Goal: Task Accomplishment & Management: Manage account settings

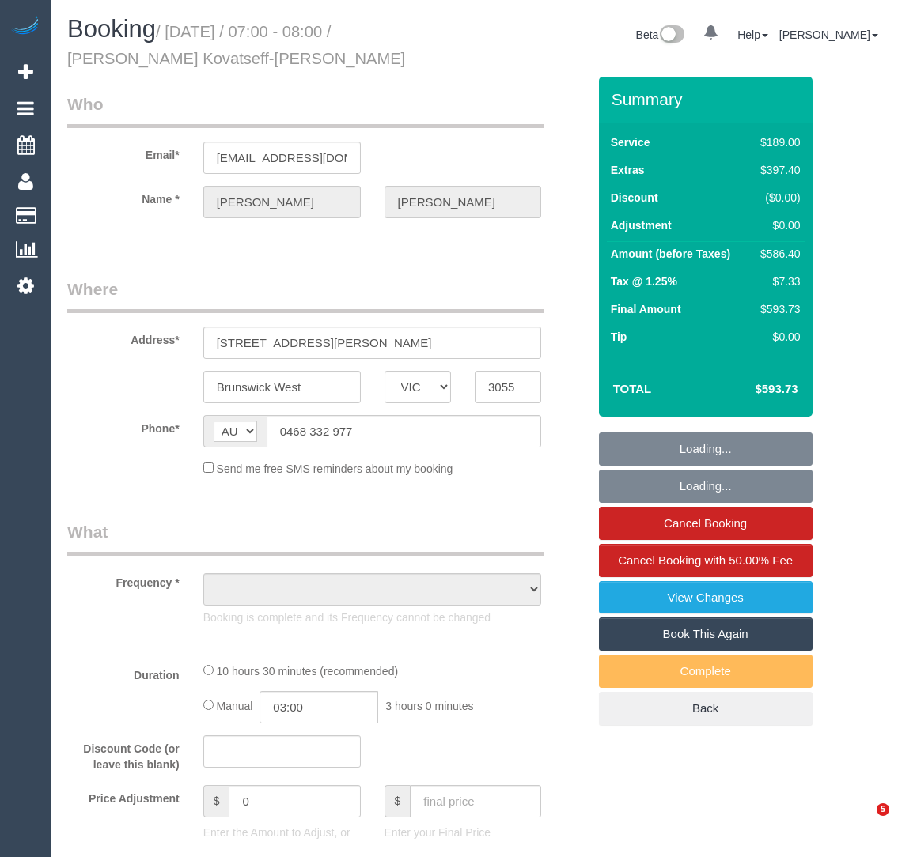
select select "VIC"
select select "object:1571"
select select "string:stripe-pm_1RlLld2GScqysDRVCbXZVsSj"
select select "number:28"
select select "number:14"
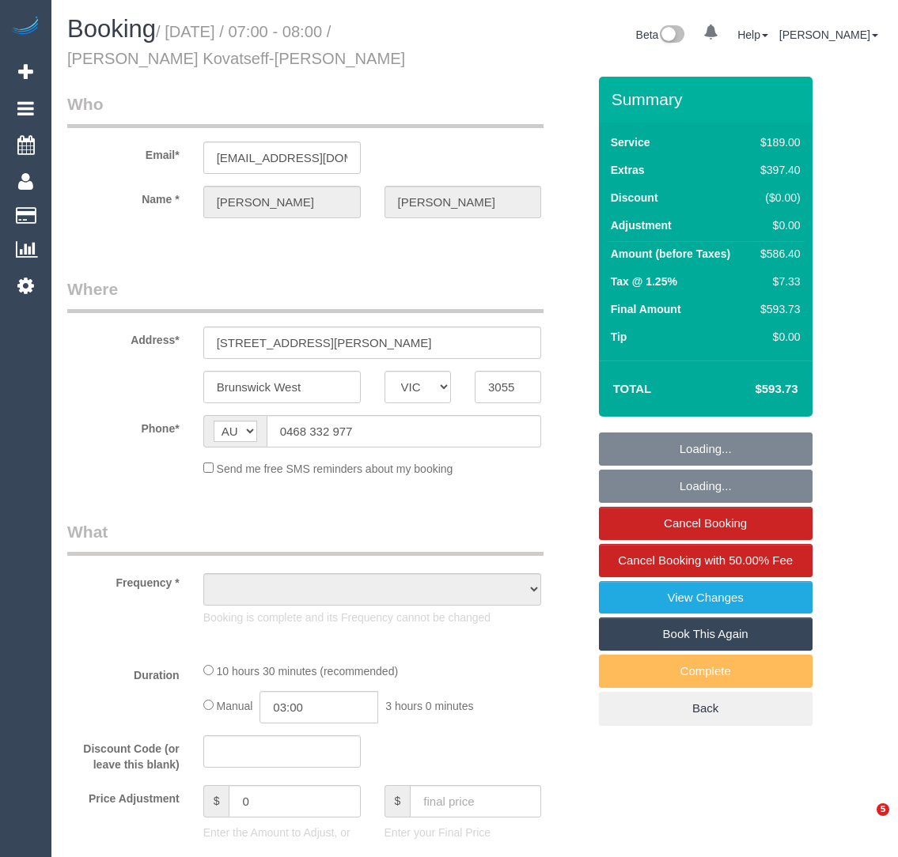
select select "number:19"
select select "number:36"
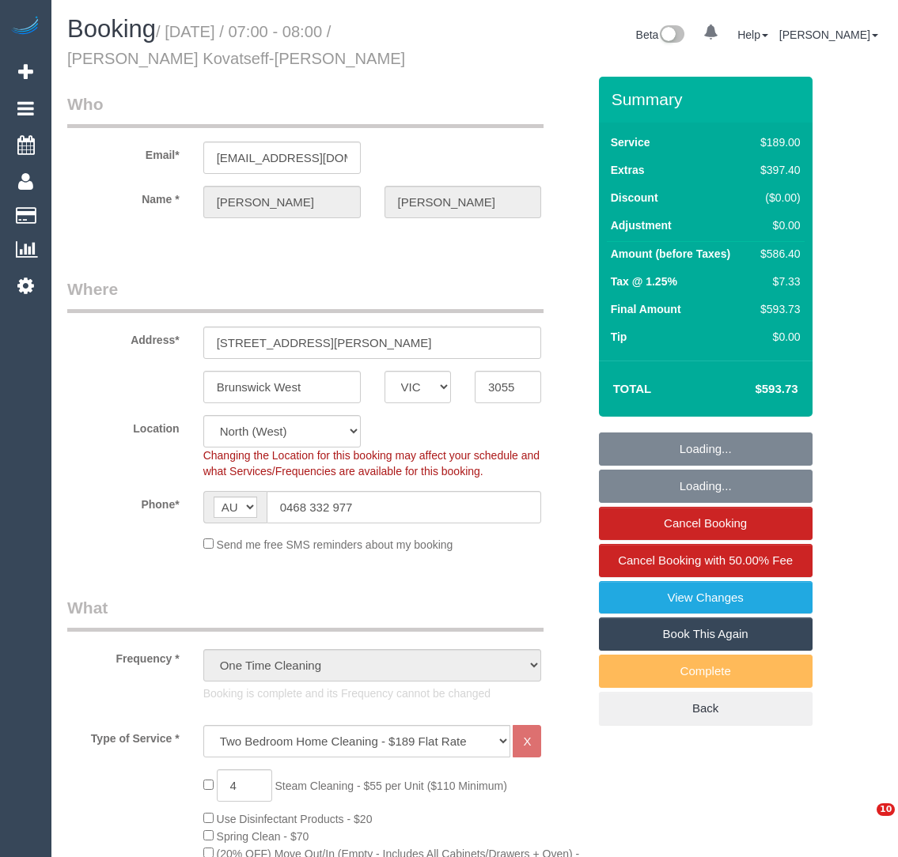
select select "spot1"
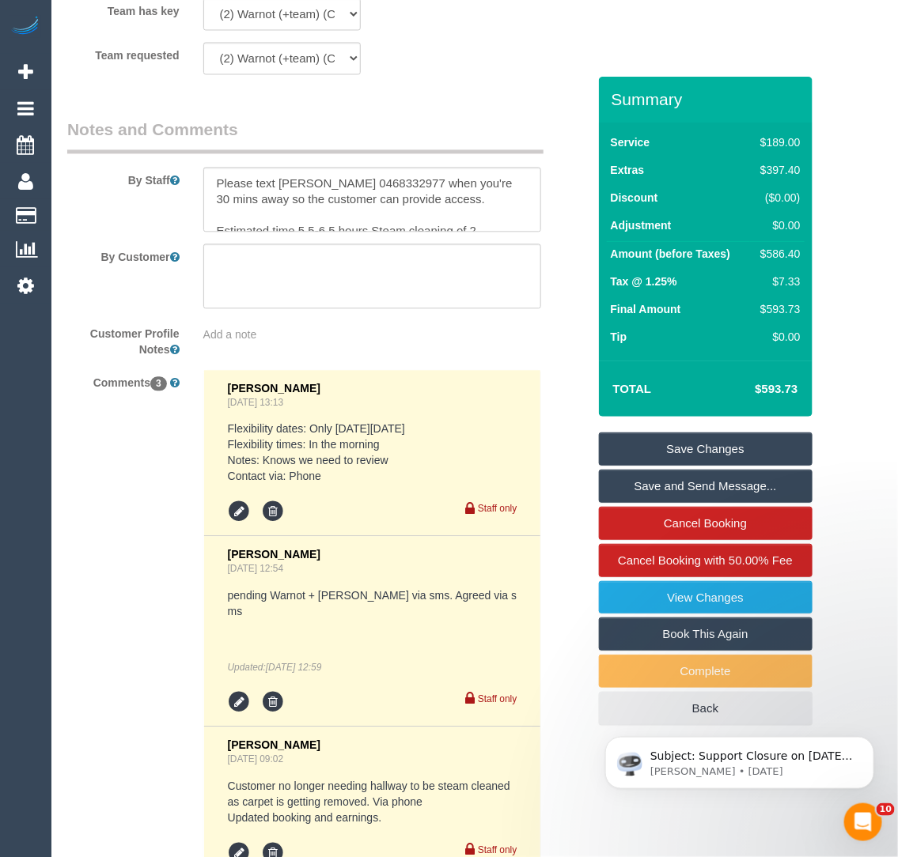
scroll to position [2913, 0]
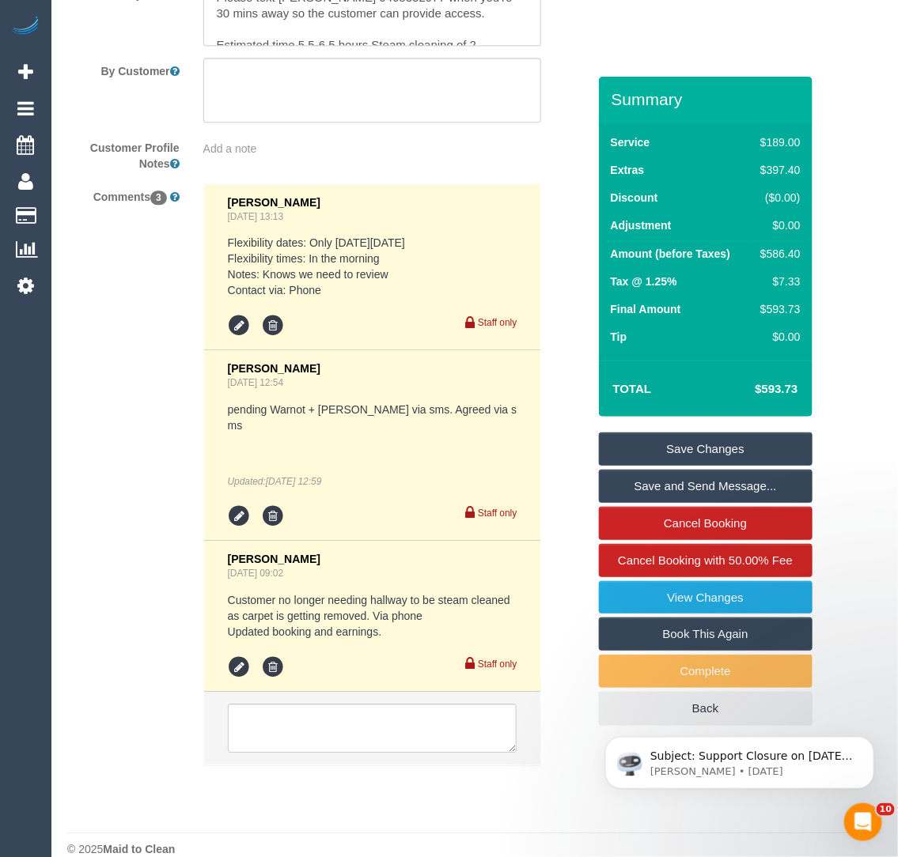
click at [300, 143] on div "Add a note" at bounding box center [372, 149] width 338 height 16
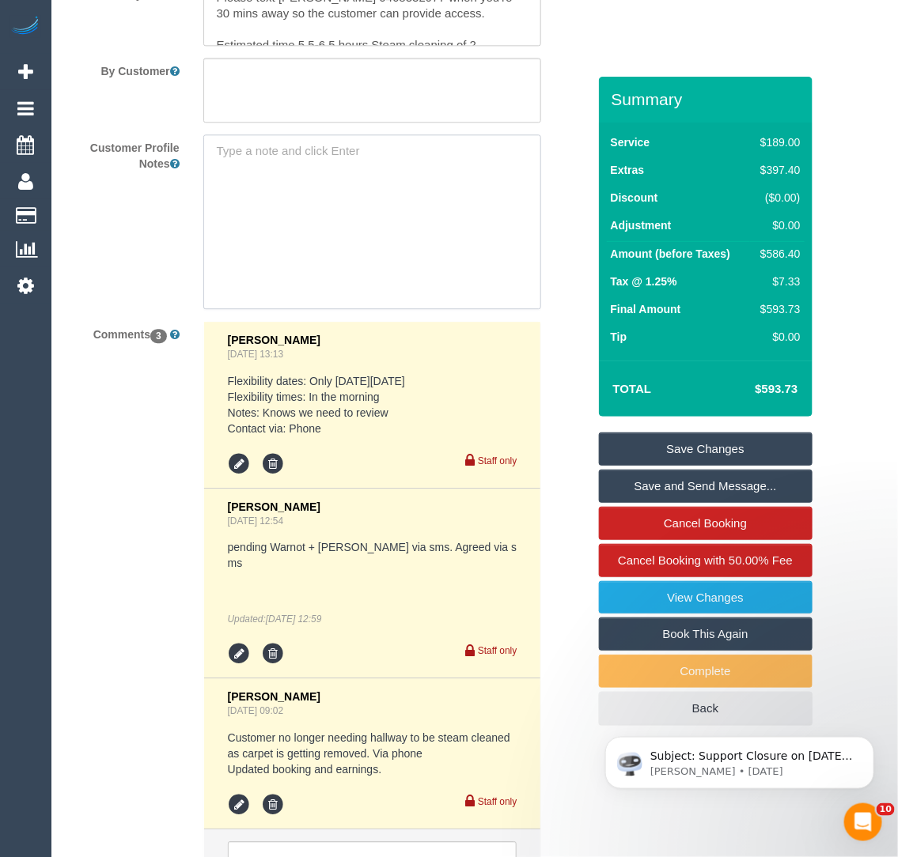
click at [300, 143] on textarea at bounding box center [372, 221] width 338 height 175
type textarea "28/08/25 - Xero invoice created and sent to customer. Please confirm with accou…"
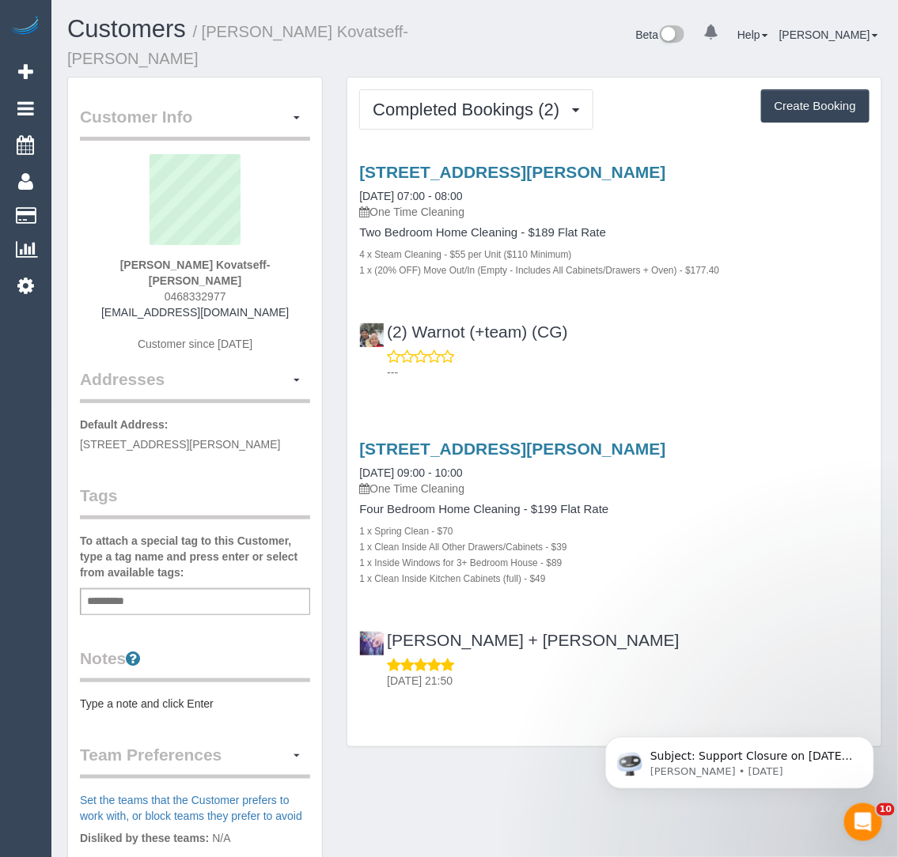
click at [178, 588] on div "Add a tag" at bounding box center [195, 601] width 230 height 27
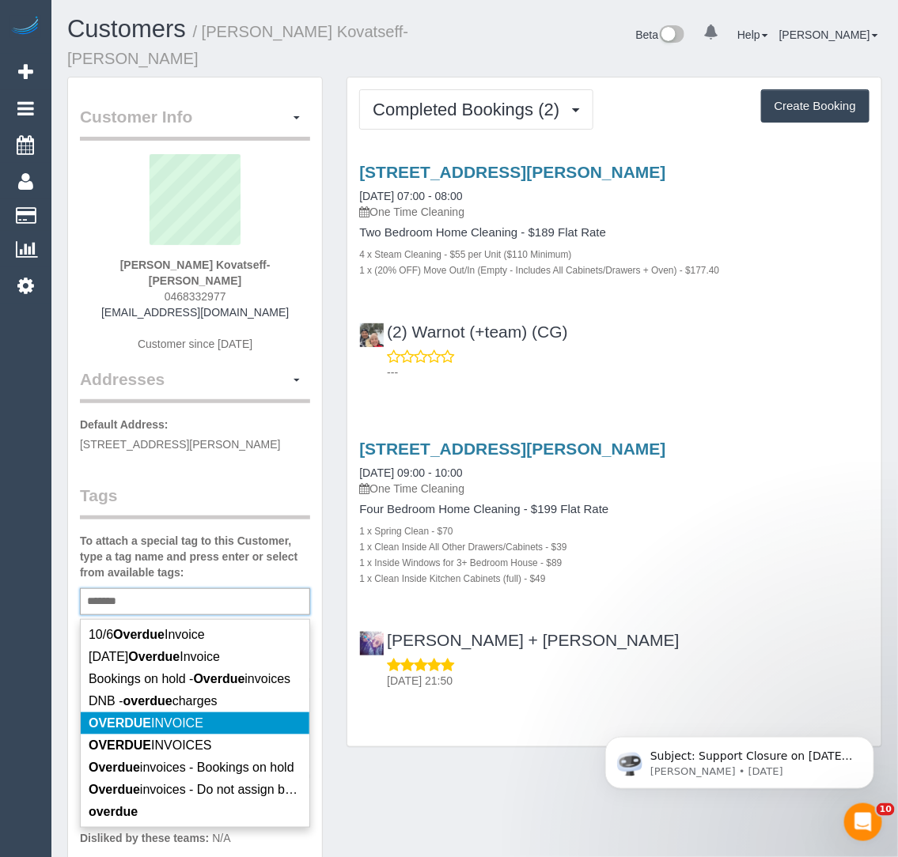
type input "*******"
click at [137, 717] on em "OVERDUE" at bounding box center [120, 723] width 62 height 13
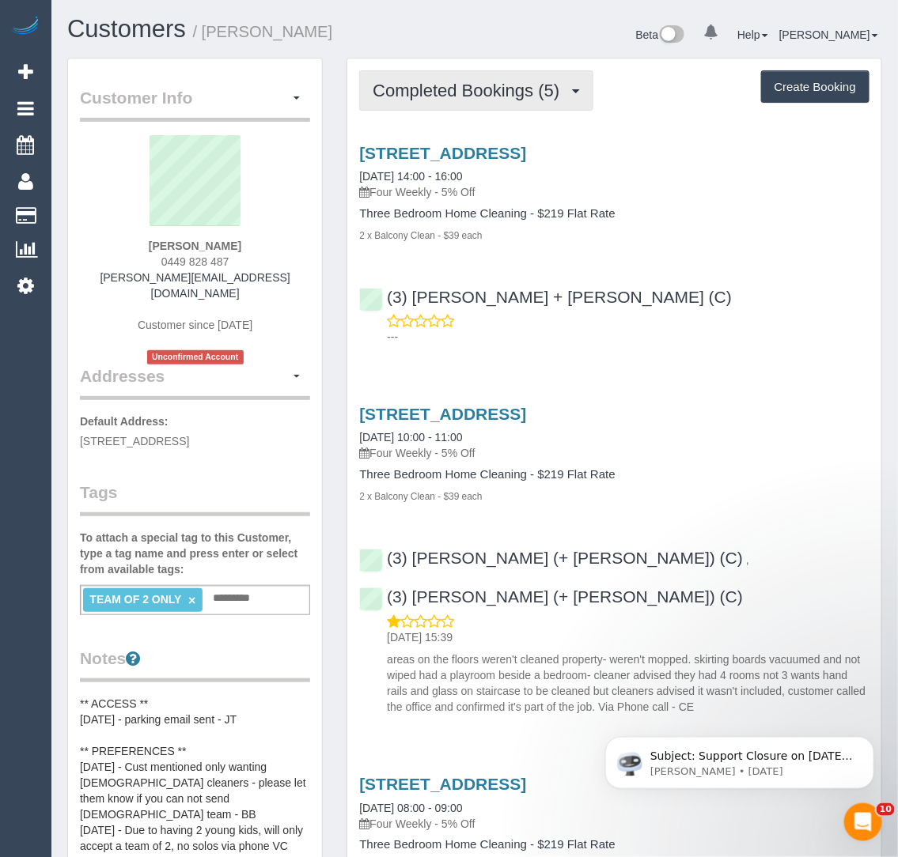
click at [434, 104] on button "Completed Bookings (5)" at bounding box center [476, 90] width 234 height 40
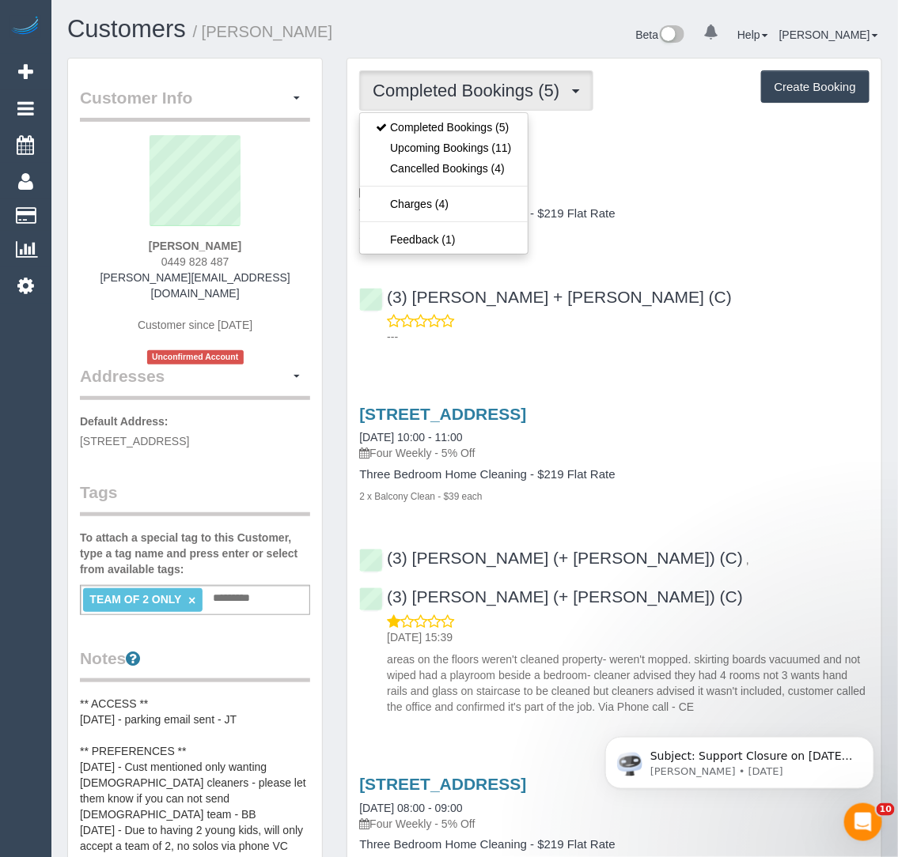
click at [243, 588] on input "text" at bounding box center [236, 598] width 55 height 21
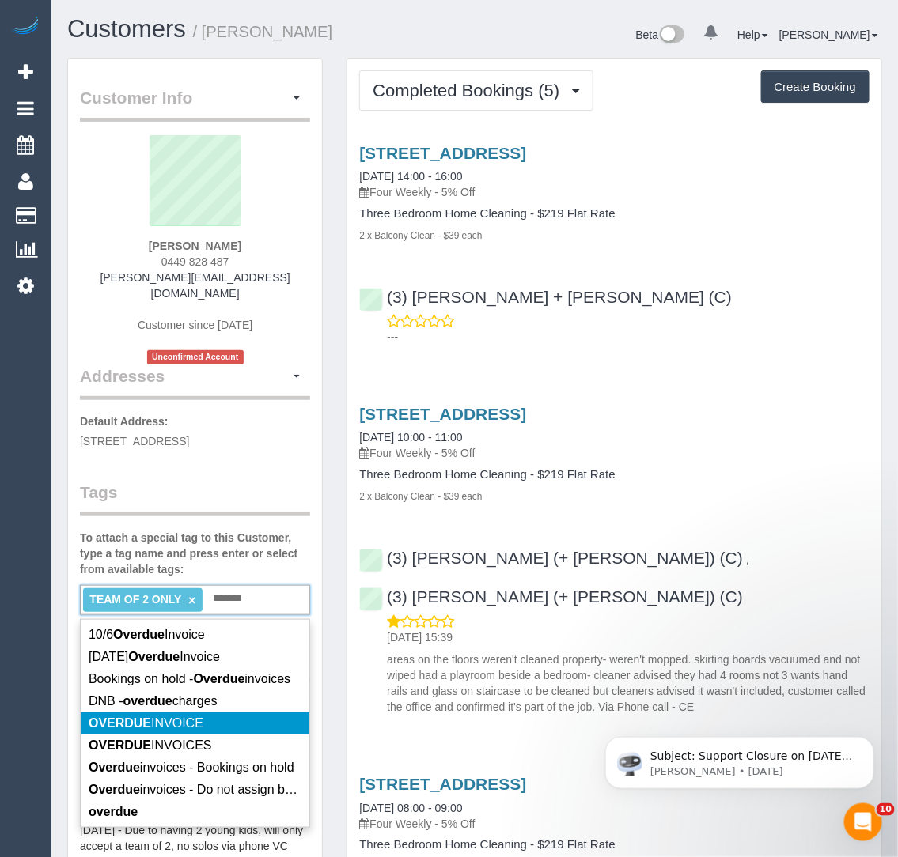
type input "*******"
click at [139, 717] on em "OVERDUE" at bounding box center [120, 723] width 62 height 13
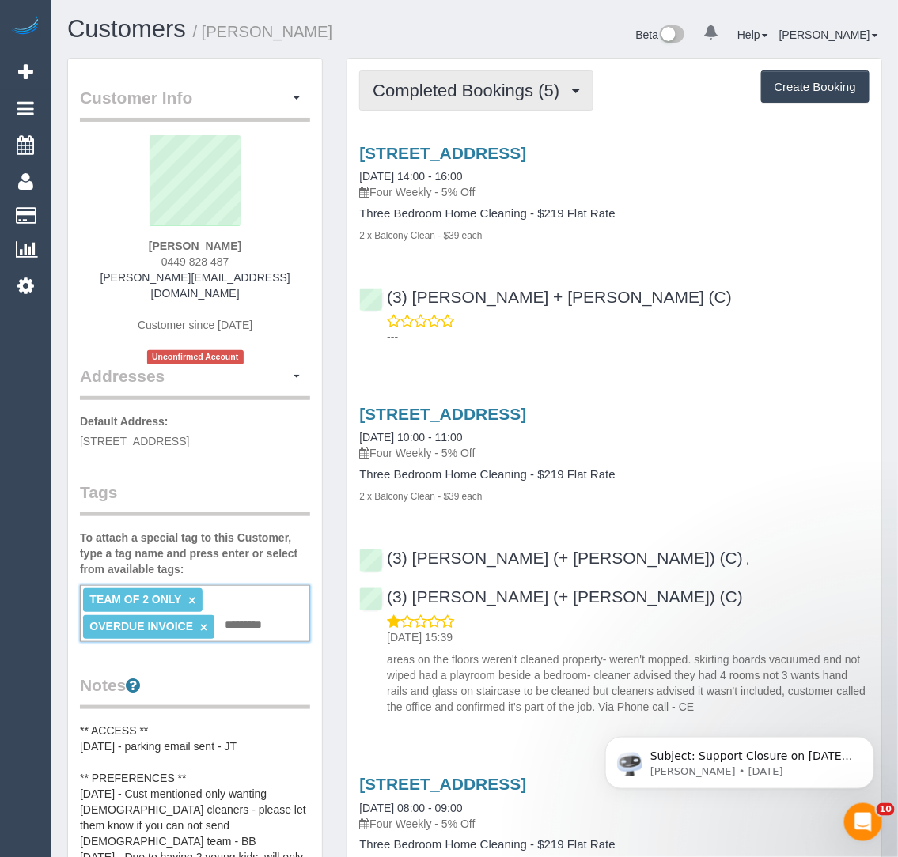
click at [504, 89] on span "Completed Bookings (5)" at bounding box center [469, 91] width 195 height 20
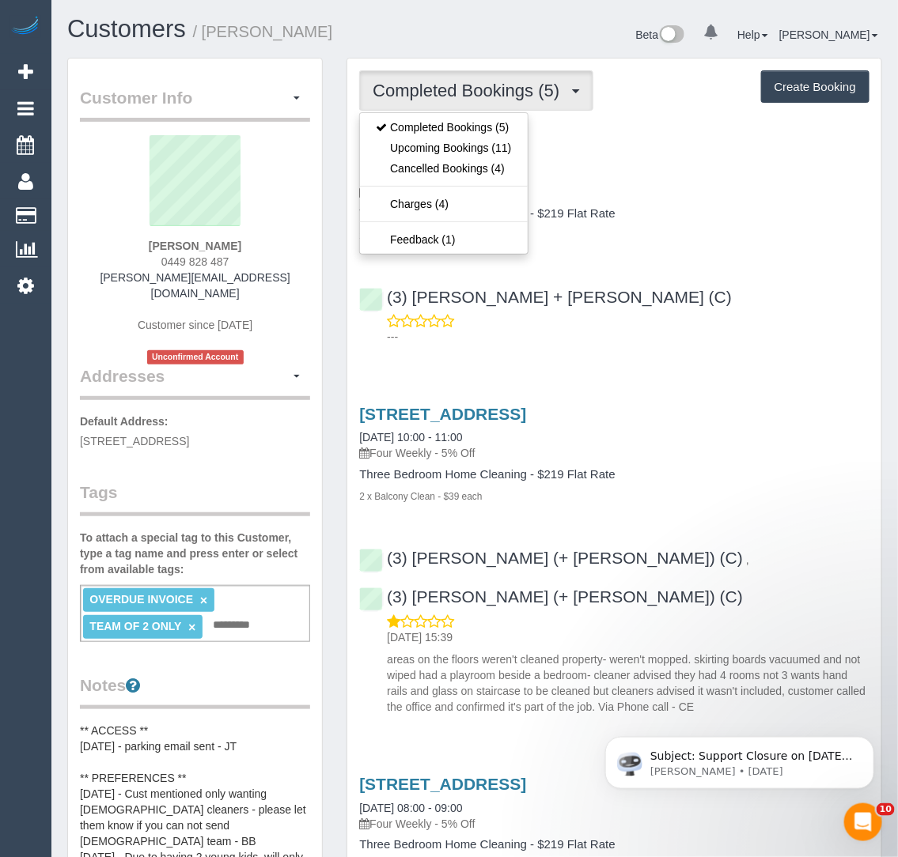
click at [504, 89] on span "Completed Bookings (5)" at bounding box center [469, 91] width 195 height 20
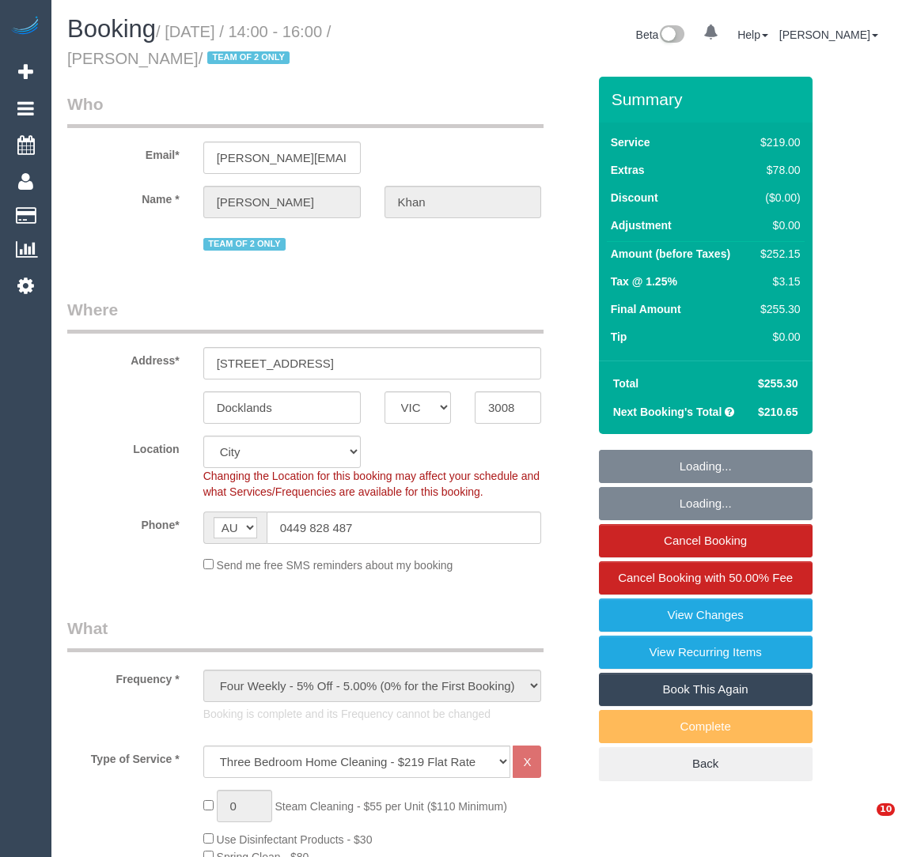
select select "VIC"
select select "number:28"
select select "number:14"
select select "number:19"
select select "number:23"
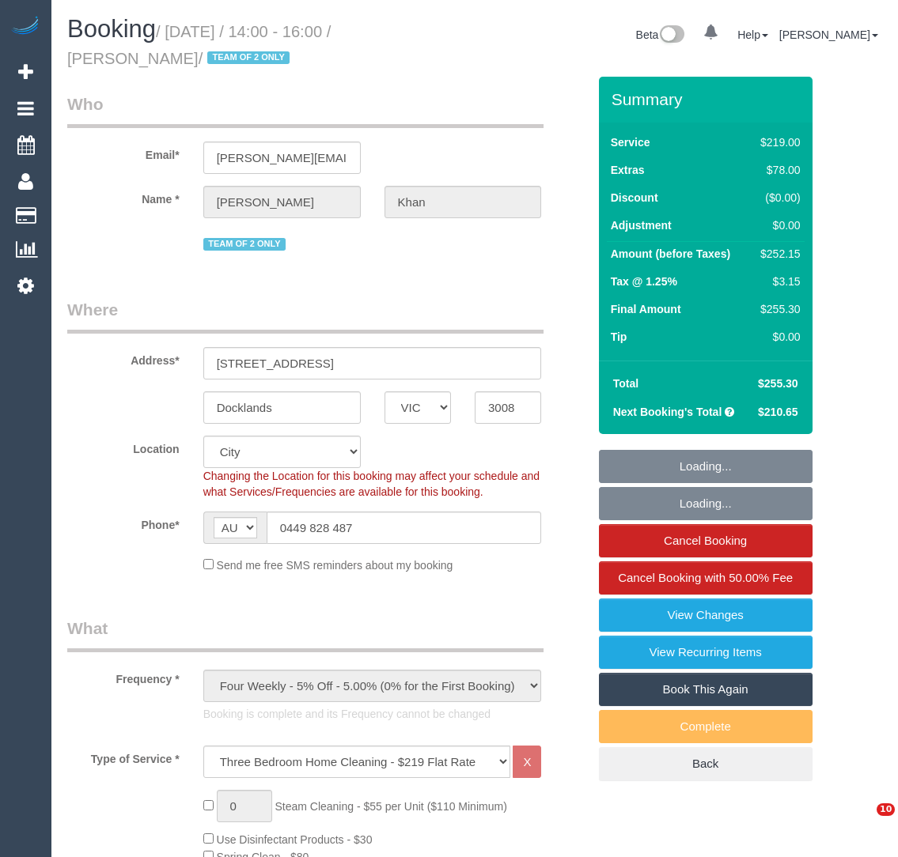
select select "spot1"
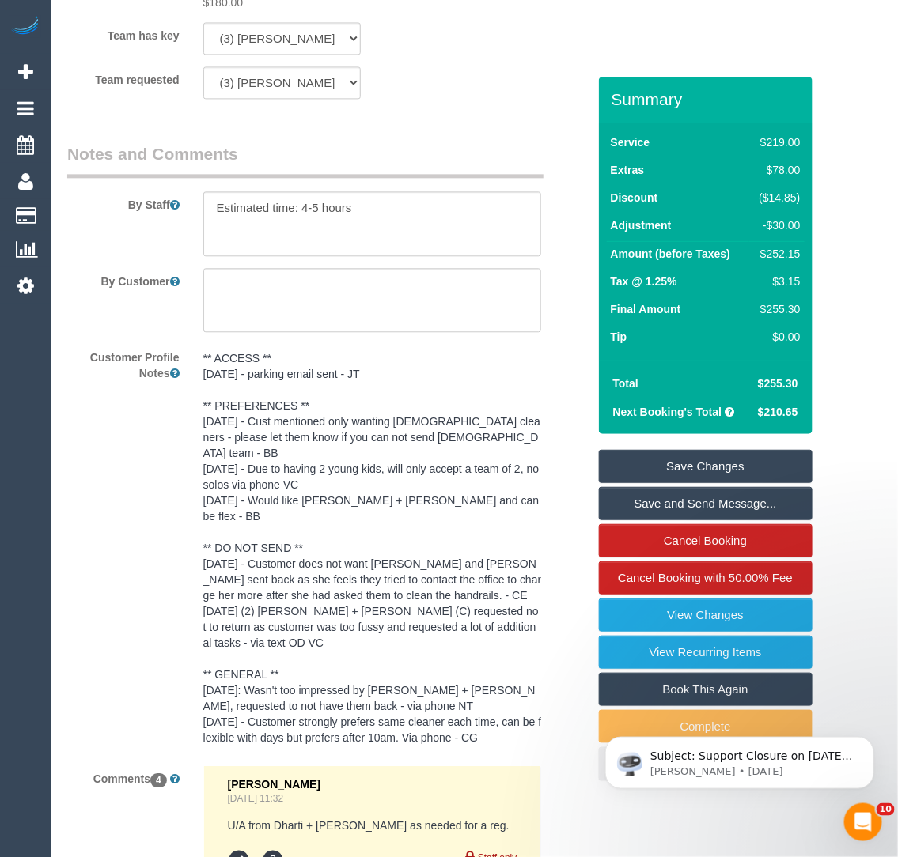
scroll to position [2811, 0]
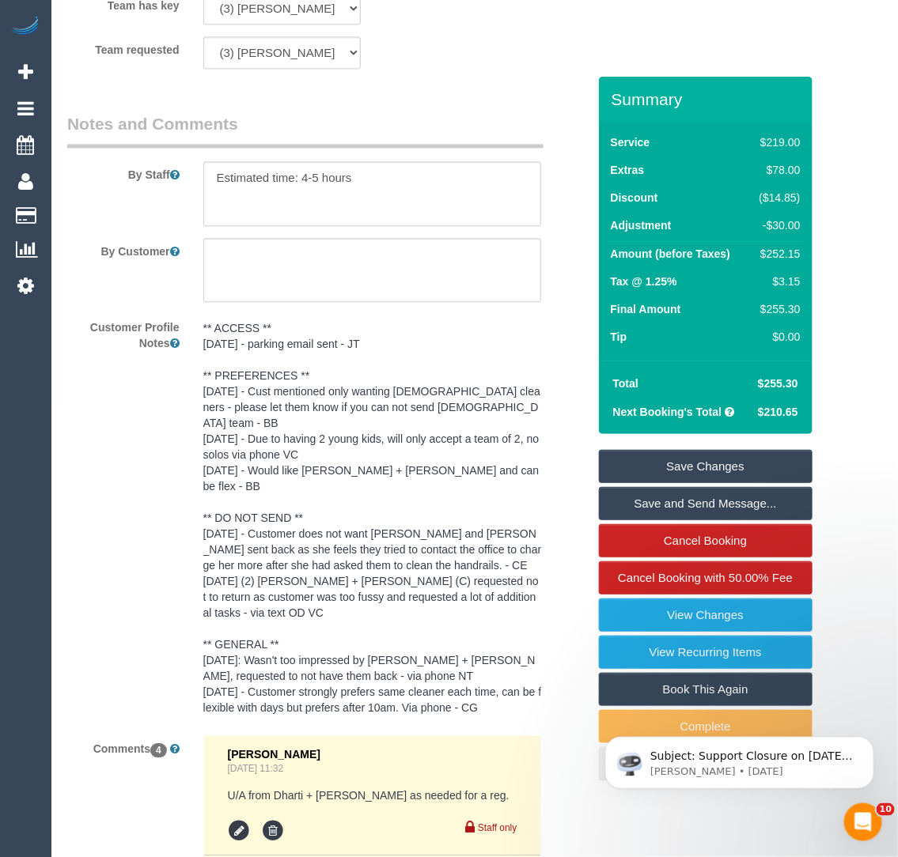
click at [294, 392] on pre "** ACCESS ** 09/05/25 - parking email sent - JT ** PREFERENCES ** 4/8/25 - Cust…" at bounding box center [372, 517] width 338 height 395
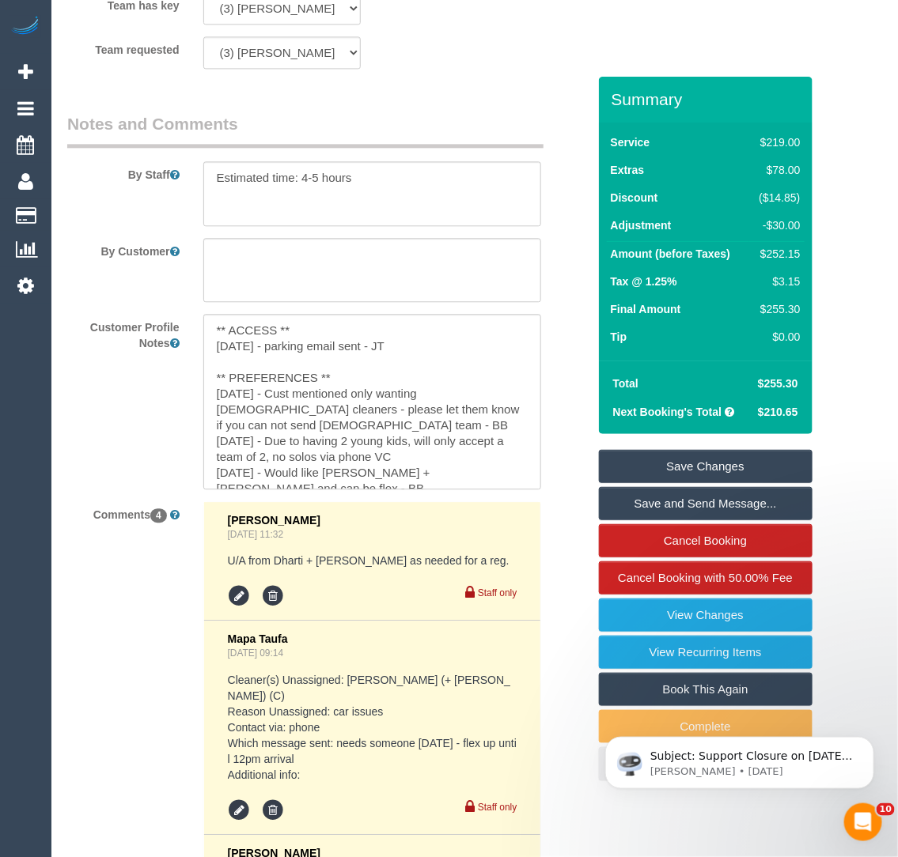
scroll to position [251, 0]
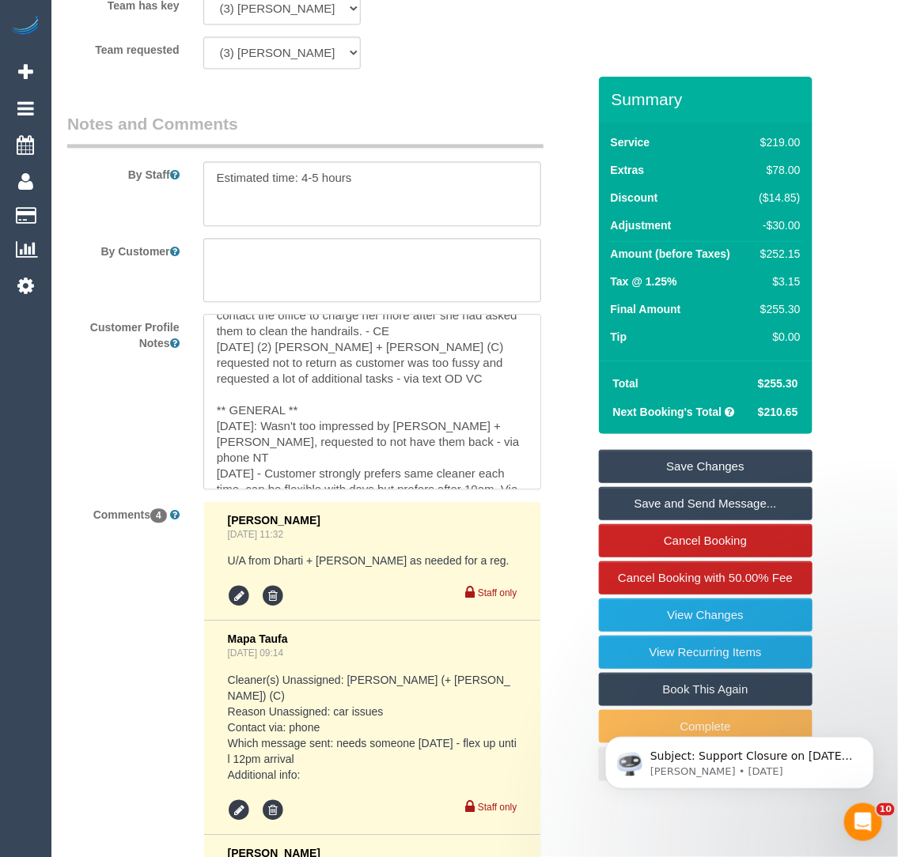
click at [312, 457] on textarea "** ACCESS ** 09/05/25 - parking email sent - JT ** PREFERENCES ** 4/8/25 - Cust…" at bounding box center [372, 401] width 338 height 175
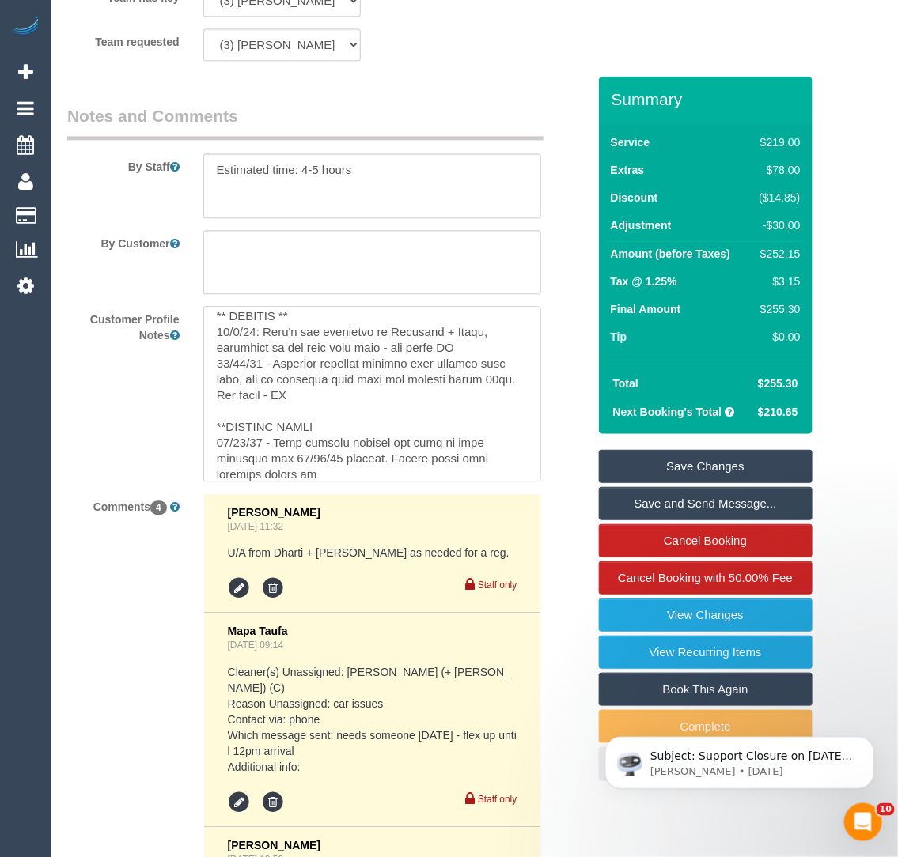
scroll to position [322, 0]
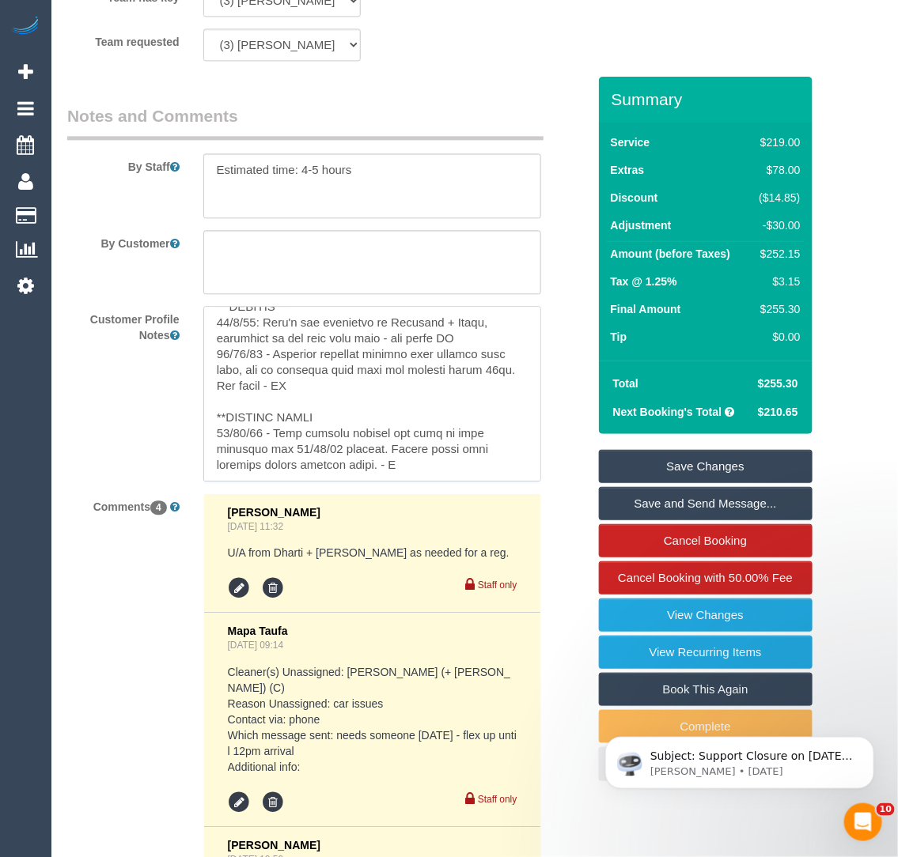
type textarea "** ACCESS ** 09/05/25 - parking email sent - JT ** PREFERENCES ** 4/8/25 - Cust…"
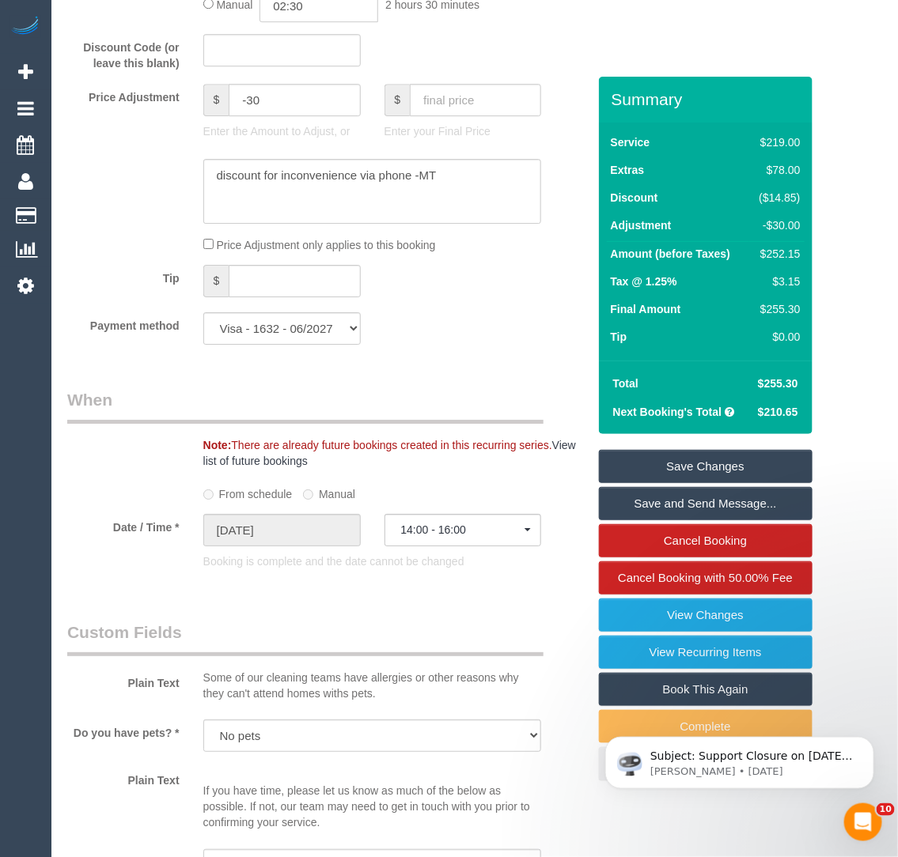
scroll to position [1458, 0]
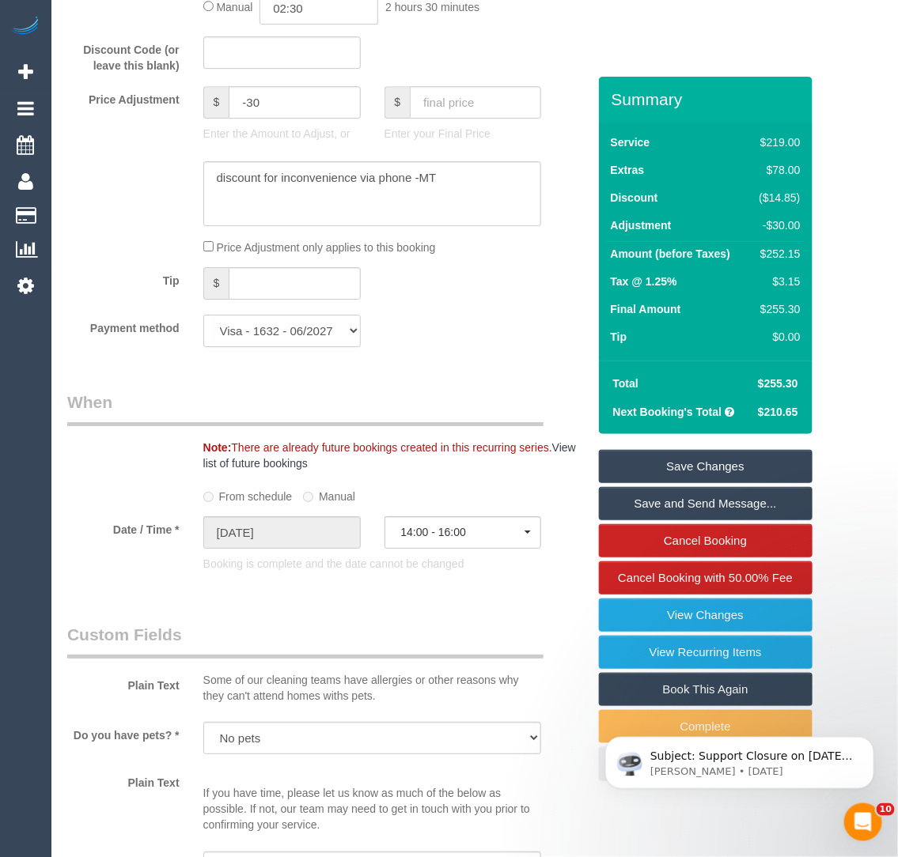
click at [257, 333] on select "Visa - 1632 - 06/2027 (Default) Add Credit Card ─────────────── Cash Check Payp…" at bounding box center [281, 331] width 157 height 32
select select "string:check"
click at [203, 315] on select "Visa - 1632 - 06/2027 (Default) Add Credit Card ─────────────── Cash Check Payp…" at bounding box center [281, 331] width 157 height 32
click at [645, 476] on link "Save Changes" at bounding box center [706, 466] width 214 height 33
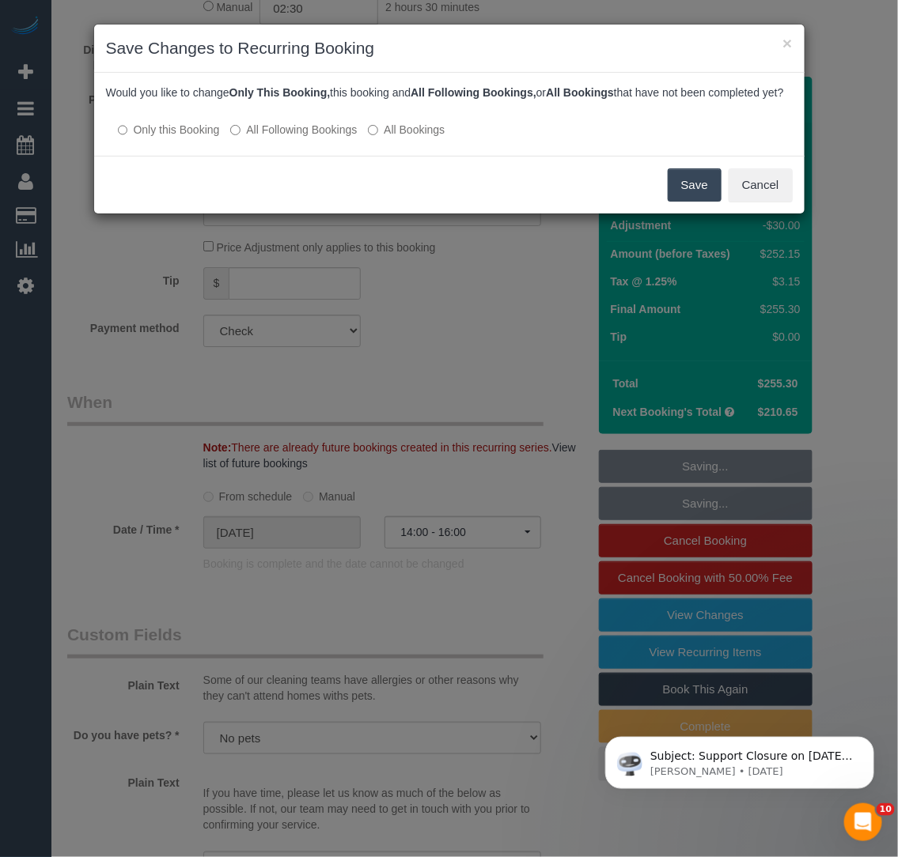
click at [720, 199] on button "Save" at bounding box center [694, 184] width 54 height 33
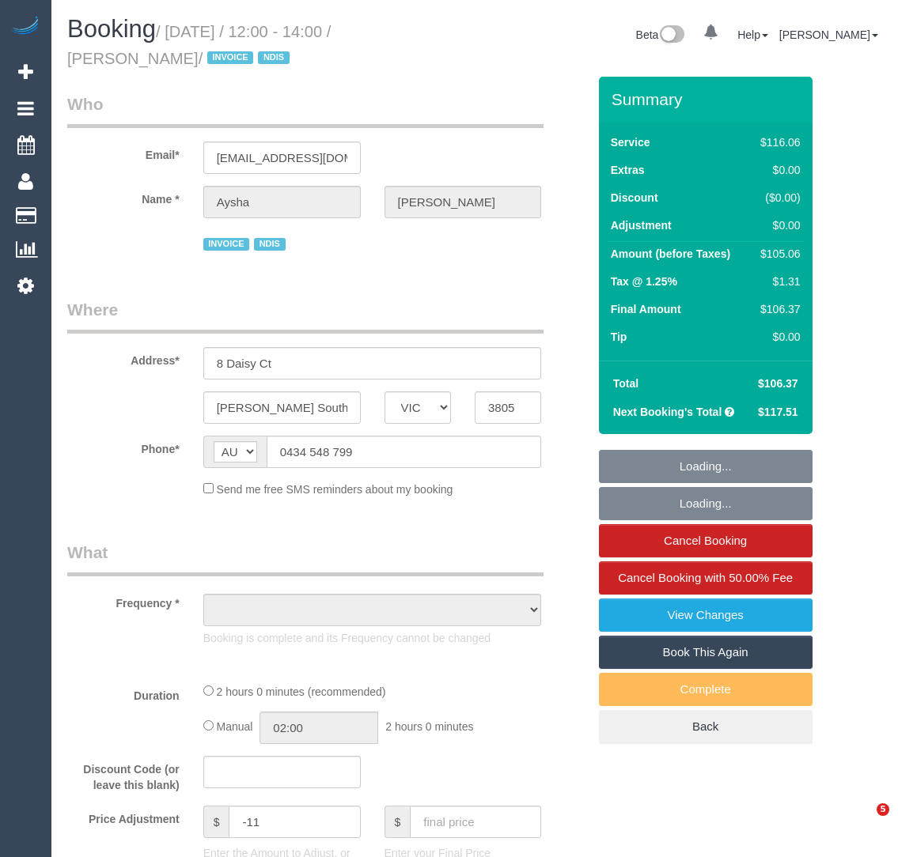
select select "VIC"
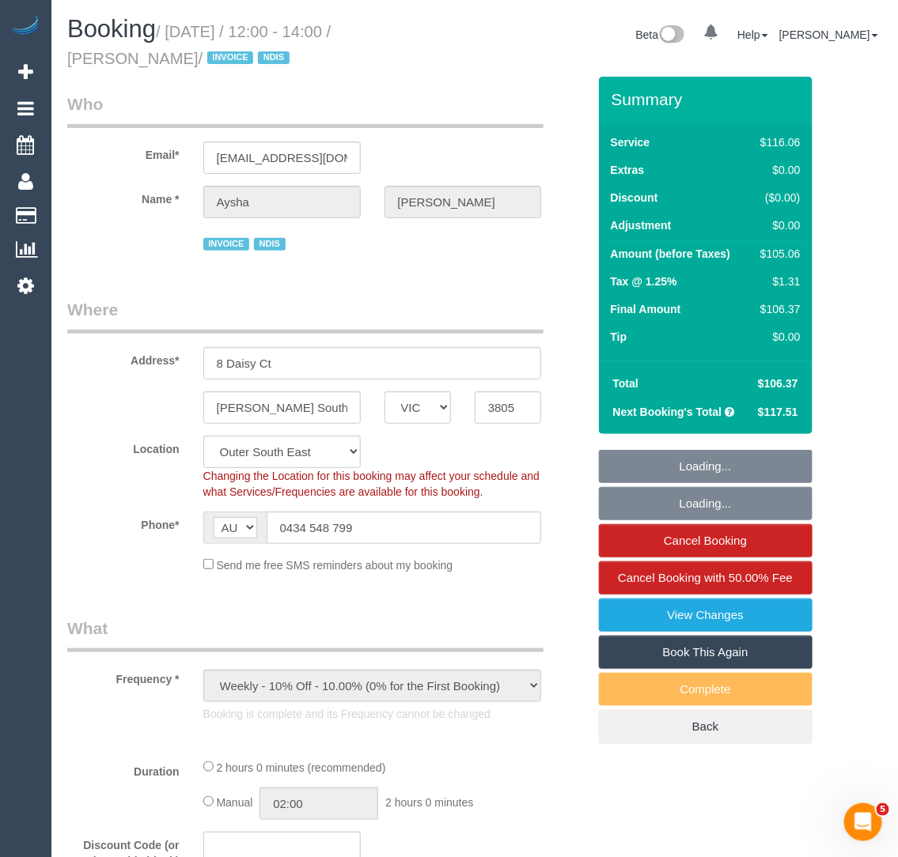
select select "object:749"
select select "number:27"
select select "number:14"
select select "number:18"
select select "number:24"
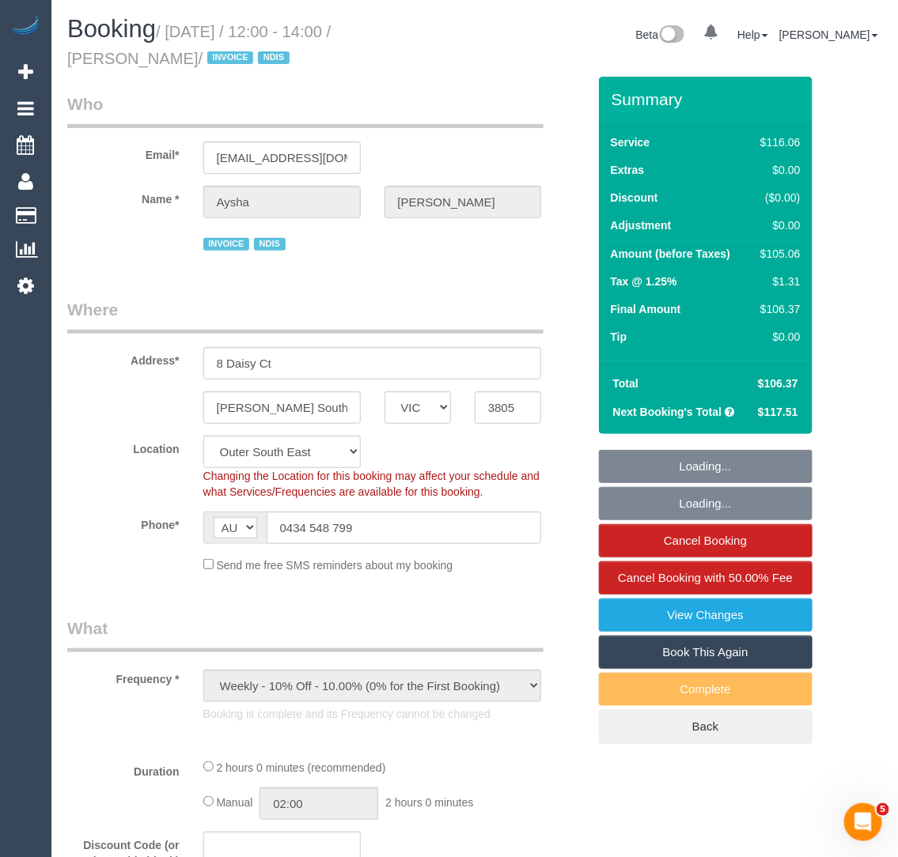
select select "number:33"
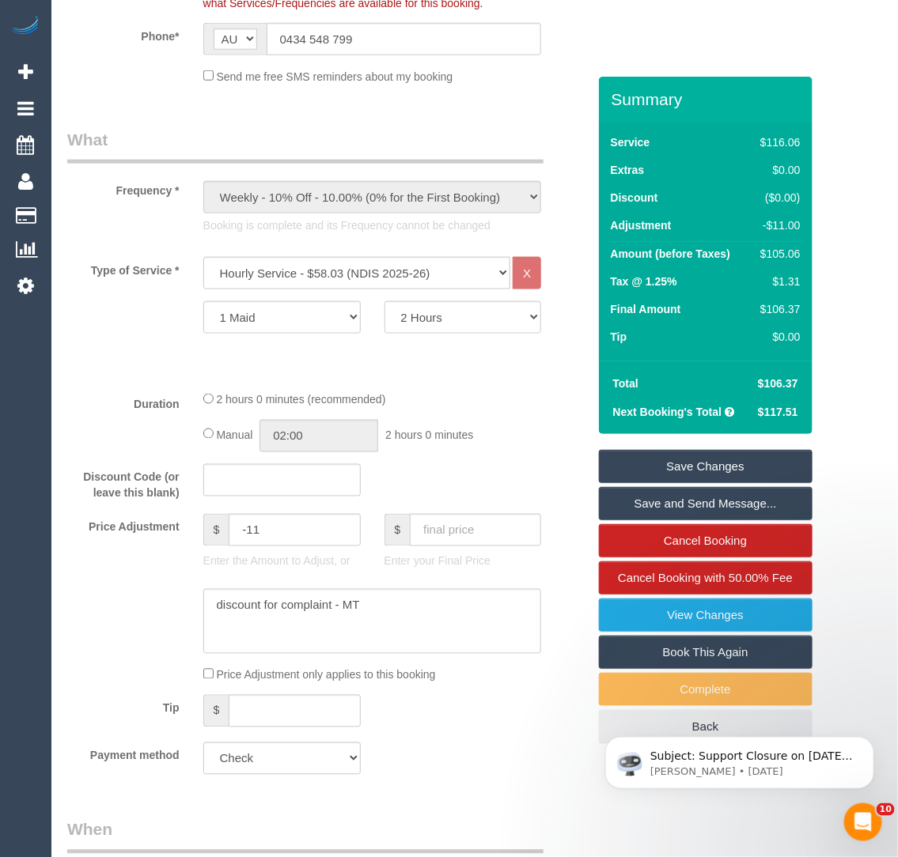
scroll to position [496, 0]
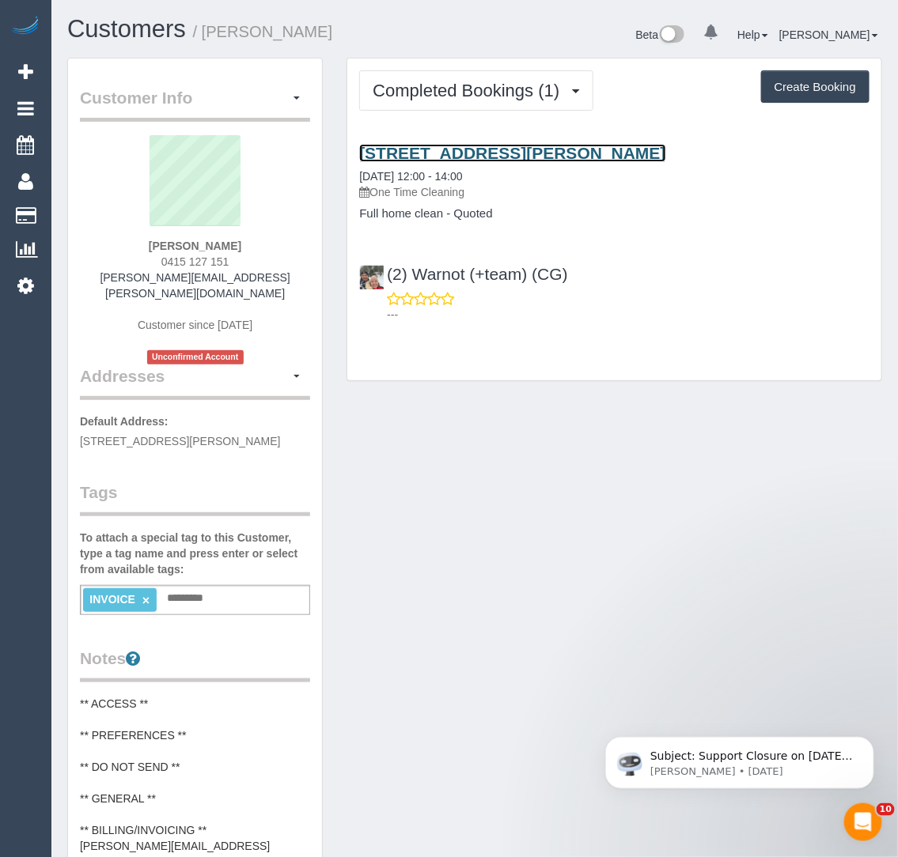
click at [458, 149] on link "17 Somerset Court, Blackburn South, VIC 3130" at bounding box center [512, 153] width 306 height 18
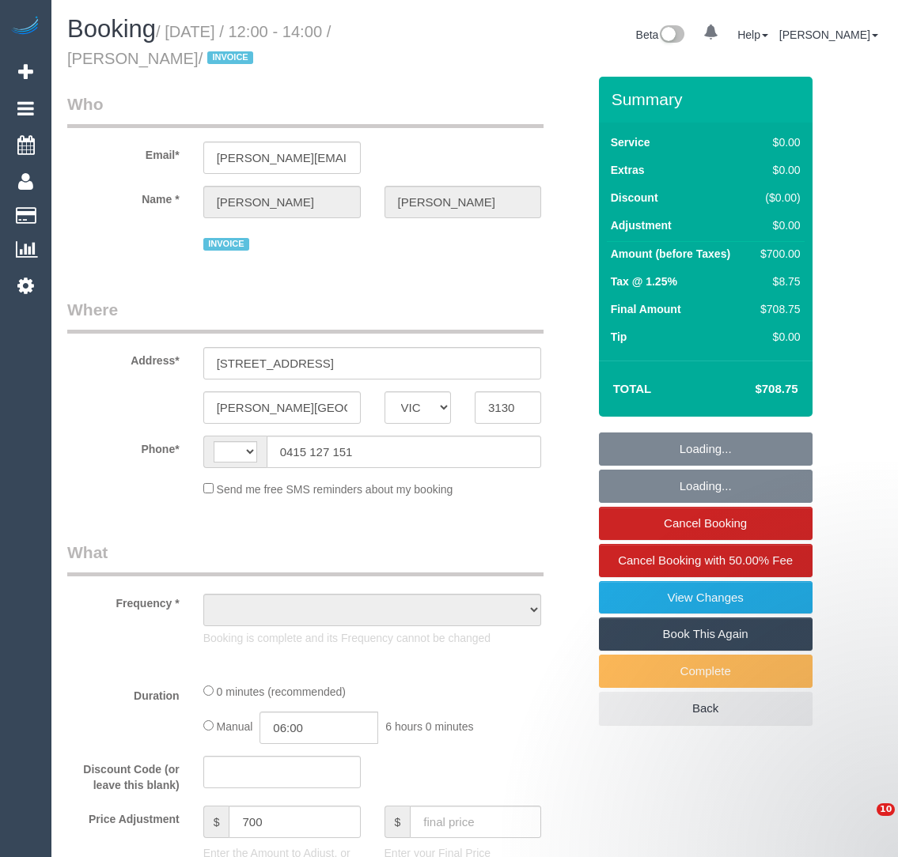
select select "VIC"
select select "string:AU"
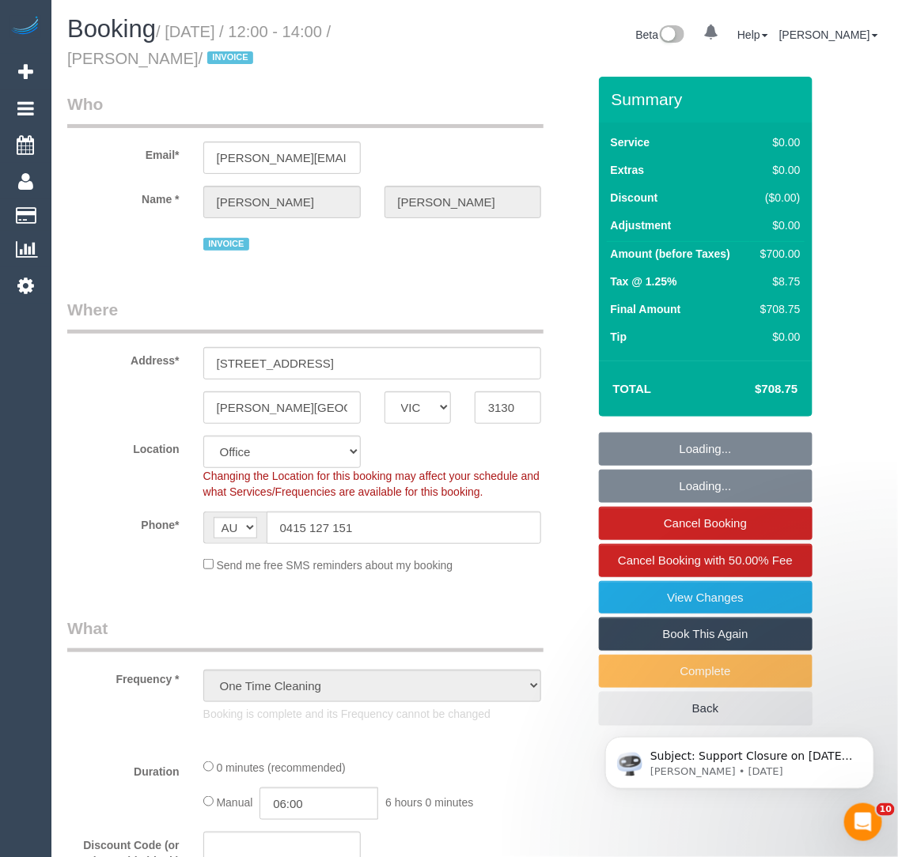
select select "object:748"
select select "number:28"
select select "number:14"
select select "number:19"
select select "number:36"
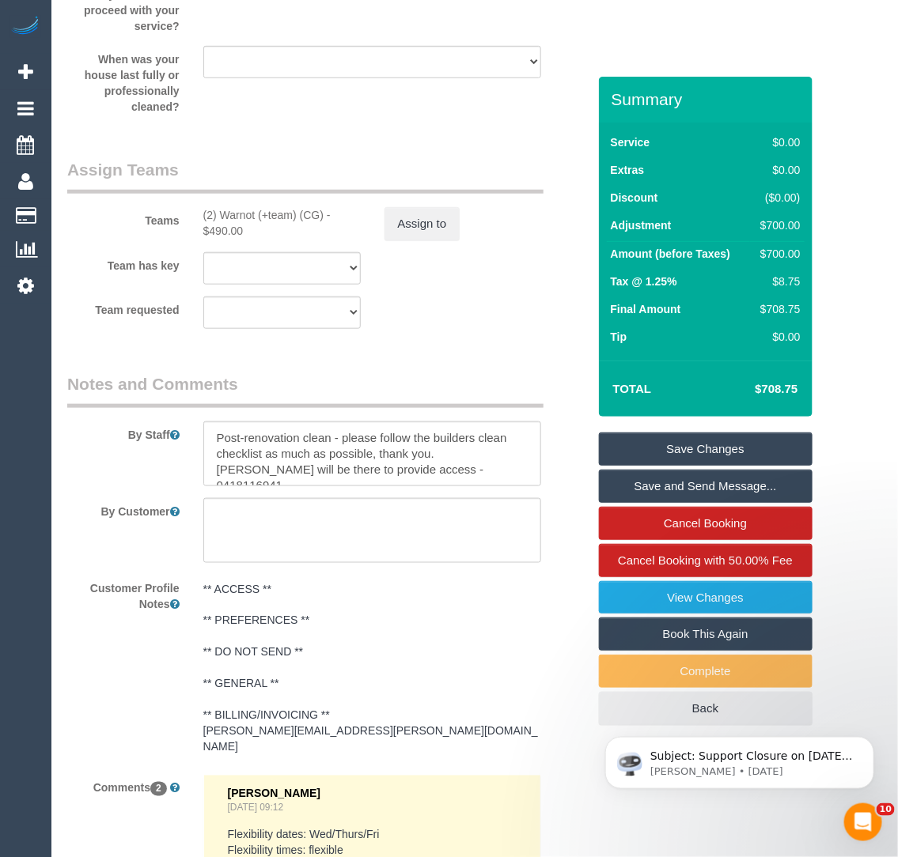
scroll to position [2138, 0]
